Goal: Information Seeking & Learning: Learn about a topic

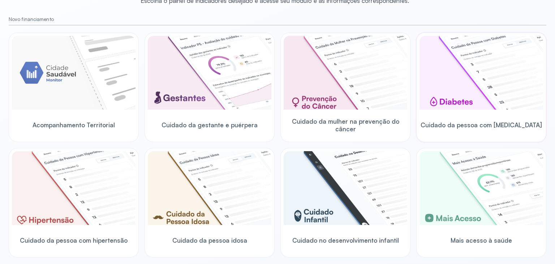
scroll to position [72, 0]
click at [319, 199] on img at bounding box center [346, 188] width 124 height 74
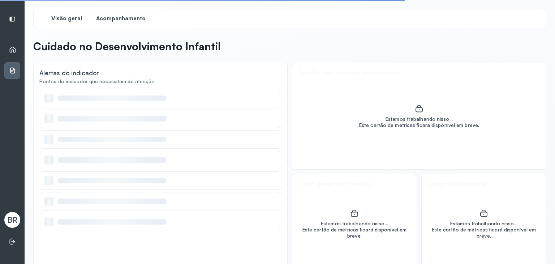
click at [114, 18] on span "Acompanhamento" at bounding box center [120, 18] width 49 height 7
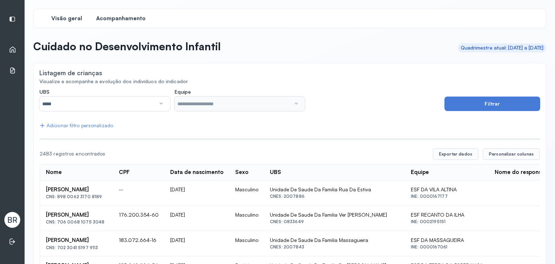
click at [64, 18] on span "Visão geral" at bounding box center [66, 18] width 31 height 7
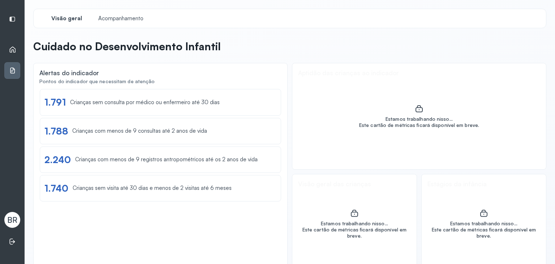
click at [12, 49] on icon at bounding box center [12, 49] width 7 height 7
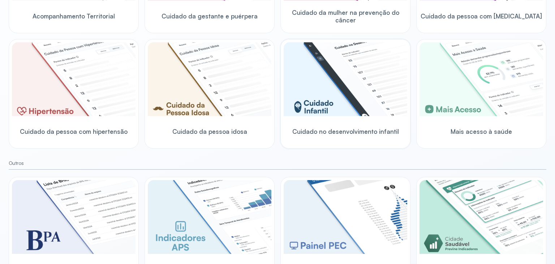
click at [319, 92] on img at bounding box center [346, 79] width 124 height 74
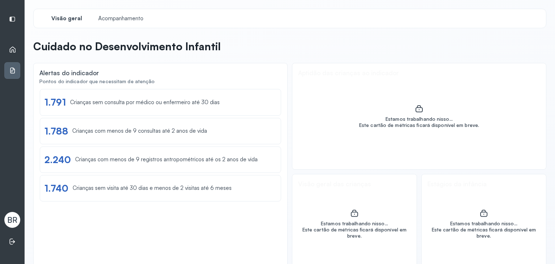
click at [121, 26] on div "Visão geral Acompanhamento" at bounding box center [289, 19] width 513 height 20
click at [119, 22] on div "Acompanhamento" at bounding box center [121, 18] width 54 height 13
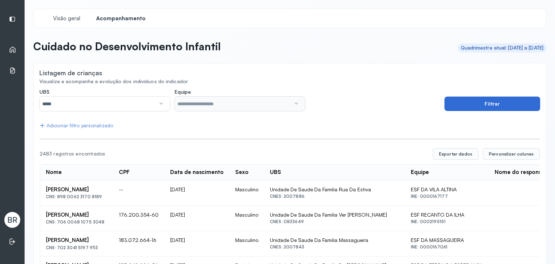
click at [502, 107] on button "Filtrar" at bounding box center [492, 103] width 96 height 14
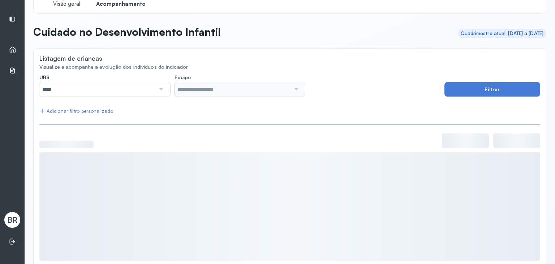
scroll to position [26, 0]
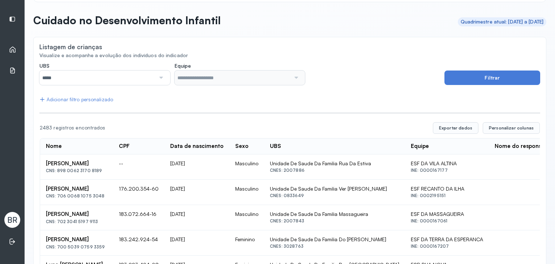
click at [85, 99] on div "Adicionar filtro personalizado" at bounding box center [76, 99] width 74 height 6
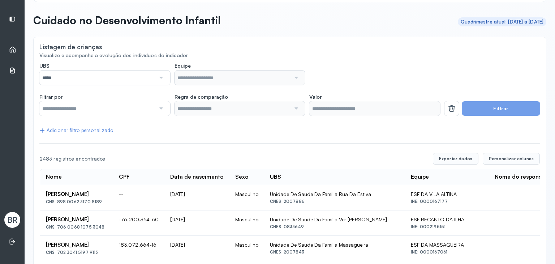
click at [97, 115] on input "text" at bounding box center [97, 108] width 116 height 14
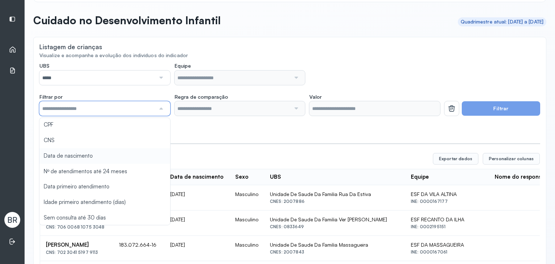
scroll to position [0, 0]
type input "*******"
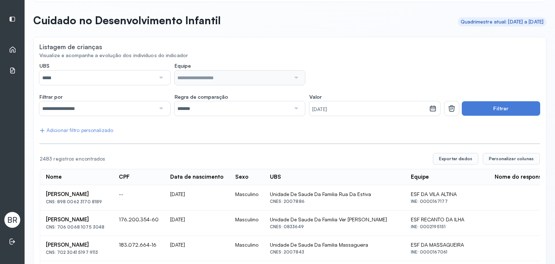
click at [267, 109] on input "*******" at bounding box center [232, 108] width 116 height 14
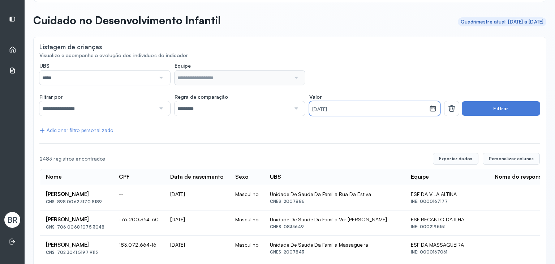
drag, startPoint x: 363, startPoint y: 107, endPoint x: 300, endPoint y: 95, distance: 63.9
click at [300, 95] on div "**********" at bounding box center [239, 105] width 401 height 22
click at [350, 108] on small "04/09/2025" at bounding box center [369, 109] width 114 height 7
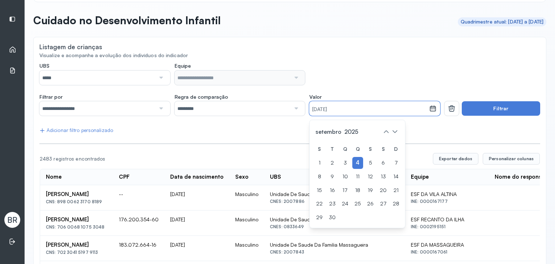
drag, startPoint x: 327, startPoint y: 105, endPoint x: 306, endPoint y: 102, distance: 20.4
click at [309, 102] on div "04/09/2025" at bounding box center [369, 108] width 120 height 14
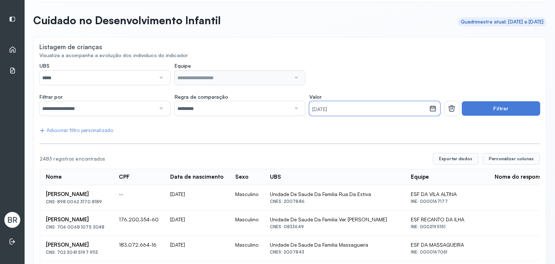
click at [362, 110] on small "04/09/2025" at bounding box center [369, 109] width 114 height 7
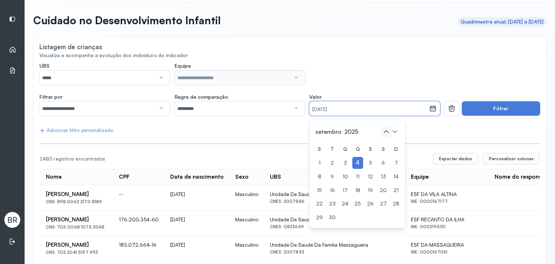
click at [381, 131] on icon at bounding box center [386, 132] width 12 height 12
click at [381, 132] on icon at bounding box center [386, 132] width 12 height 12
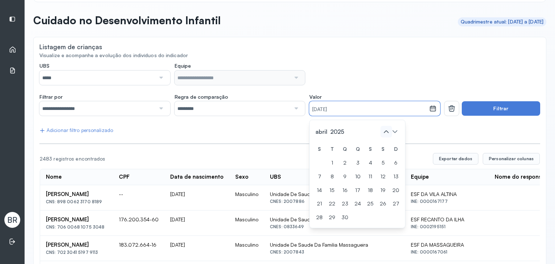
click at [380, 131] on icon at bounding box center [386, 132] width 12 height 12
click at [331, 178] on div "4" at bounding box center [332, 177] width 11 height 12
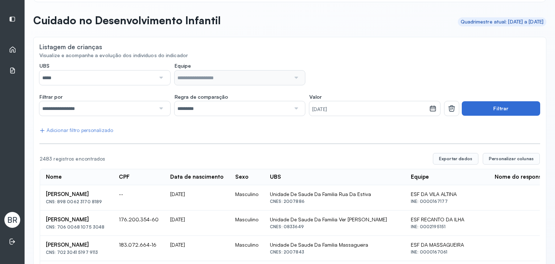
click at [473, 106] on button "Filtrar" at bounding box center [501, 108] width 78 height 14
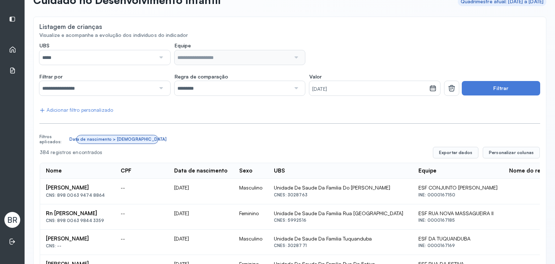
scroll to position [0, 0]
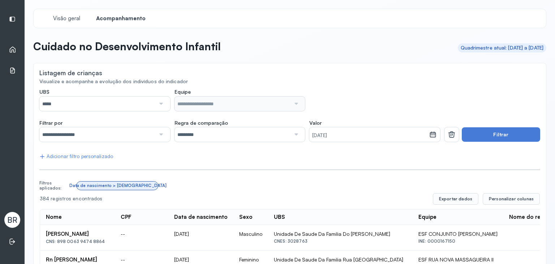
click at [222, 135] on input "*********" at bounding box center [232, 134] width 116 height 14
drag, startPoint x: 218, startPoint y: 199, endPoint x: 234, endPoint y: 189, distance: 19.0
click at [496, 135] on button "Filtrar" at bounding box center [501, 134] width 78 height 14
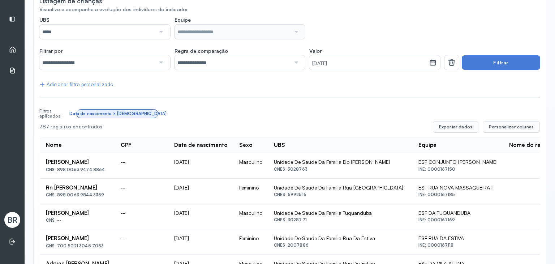
scroll to position [36, 0]
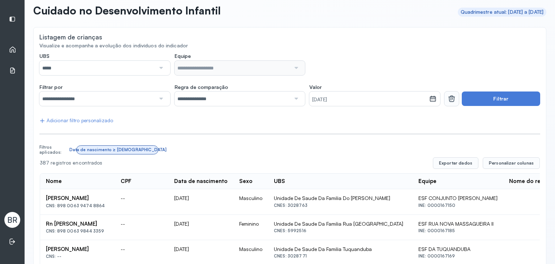
click at [444, 100] on button at bounding box center [451, 98] width 14 height 14
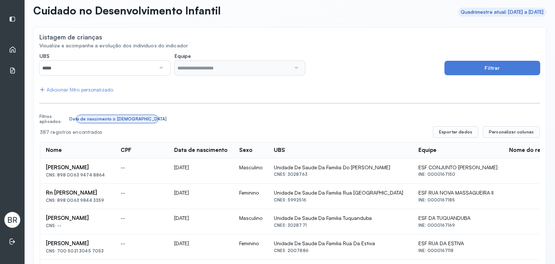
click at [454, 67] on button "Filtrar" at bounding box center [492, 68] width 96 height 14
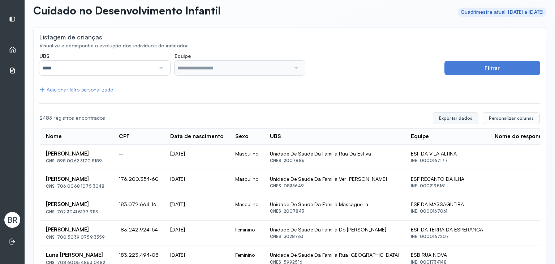
click at [451, 119] on button "Exportar dados" at bounding box center [456, 118] width 46 height 12
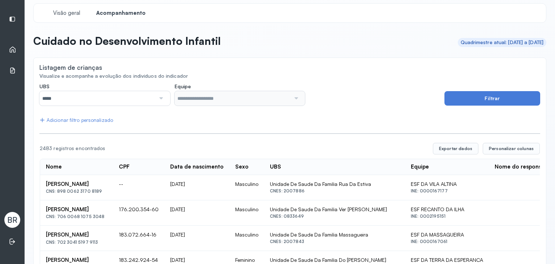
scroll to position [0, 0]
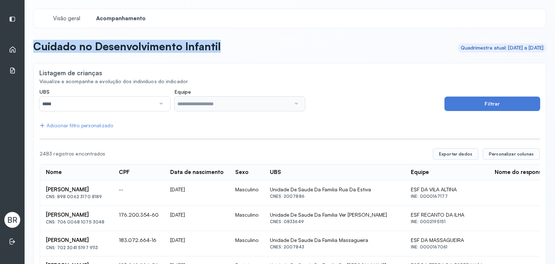
drag, startPoint x: 155, startPoint y: 39, endPoint x: 34, endPoint y: 46, distance: 120.5
click at [34, 46] on header "Cuidado no Desenvolvimento Infantil Quadrimestre atual: 01/09/2025 a 31/12/2025" at bounding box center [289, 48] width 513 height 16
copy p "Cuidado no Desenvolvimento Infantil"
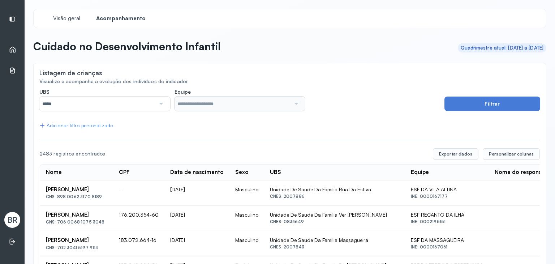
click at [135, 104] on input "*****" at bounding box center [97, 103] width 116 height 14
click at [13, 54] on div "Início" at bounding box center [12, 49] width 16 height 17
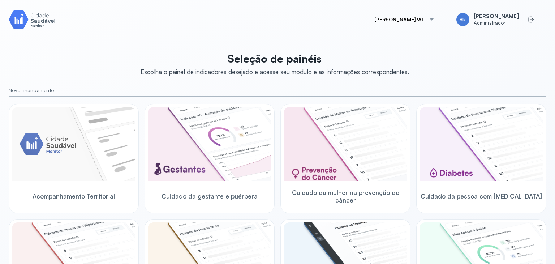
drag, startPoint x: 396, startPoint y: 21, endPoint x: 396, endPoint y: 25, distance: 4.4
click at [396, 21] on button "[PERSON_NAME]/AL" at bounding box center [405, 19] width 78 height 14
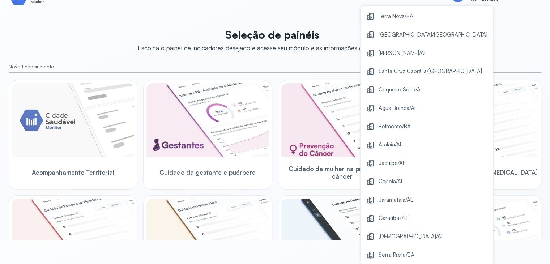
scroll to position [117, 0]
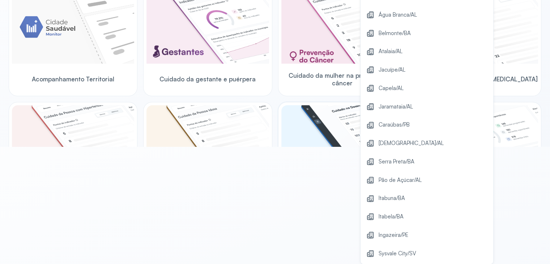
click at [383, 251] on span "Sysvale City/SV" at bounding box center [397, 254] width 38 height 10
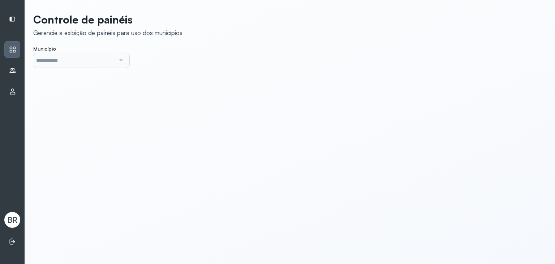
type input "*******"
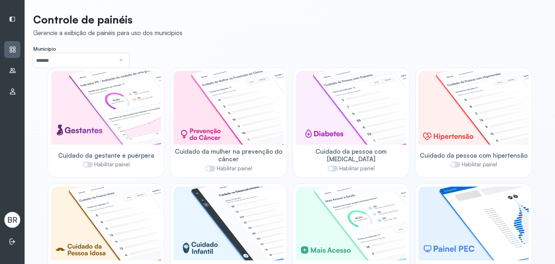
click at [88, 61] on input "*******" at bounding box center [74, 60] width 82 height 14
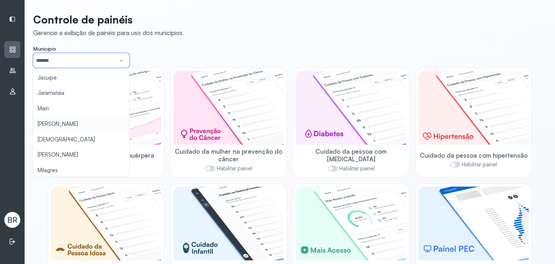
scroll to position [217, 0]
click at [78, 124] on div "**********" at bounding box center [290, 208] width 530 height 417
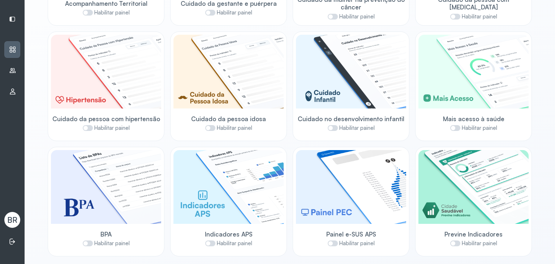
scroll to position [152, 0]
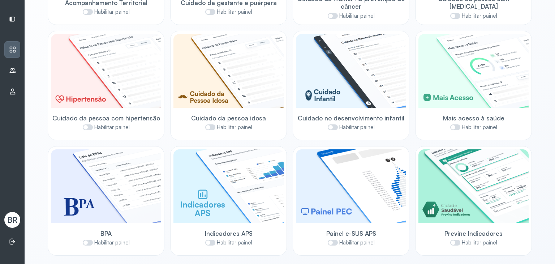
click at [451, 242] on span at bounding box center [455, 243] width 10 height 6
